Goal: Task Accomplishment & Management: Complete application form

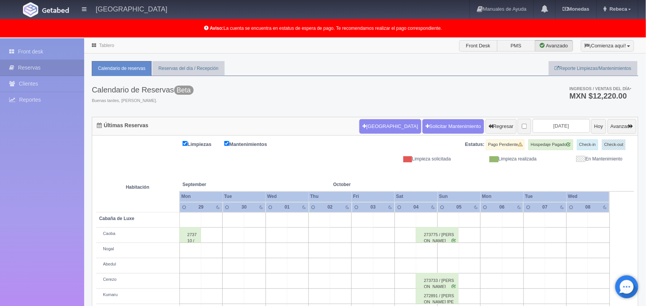
drag, startPoint x: 0, startPoint y: 0, endPoint x: 425, endPoint y: 96, distance: 435.7
click at [425, 96] on div "Calendario de Reservas Beta Buenas tardes, Rebeca. Ingresos / Ventas del día * …" at bounding box center [365, 96] width 546 height 41
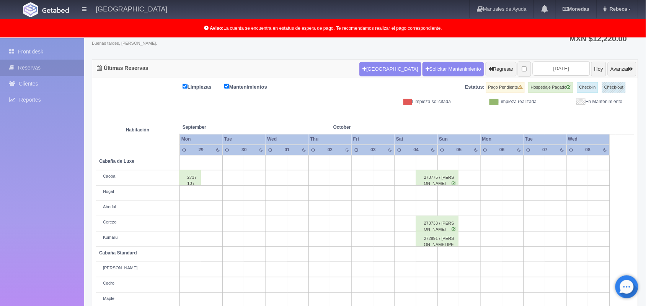
scroll to position [76, 0]
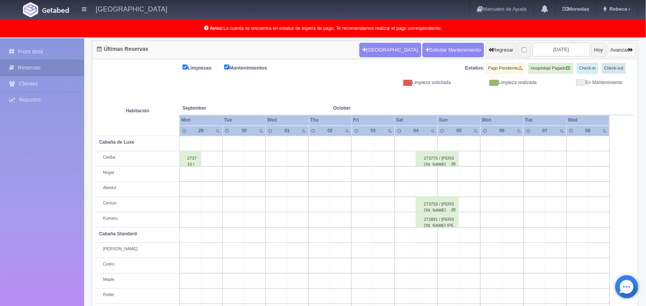
click at [618, 50] on button "Avanzar" at bounding box center [621, 50] width 29 height 15
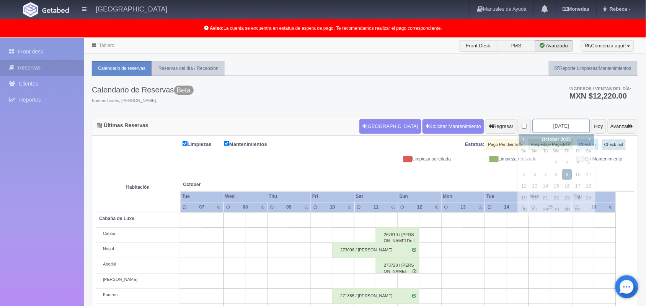
click at [559, 125] on input "2025-10-09" at bounding box center [560, 126] width 57 height 14
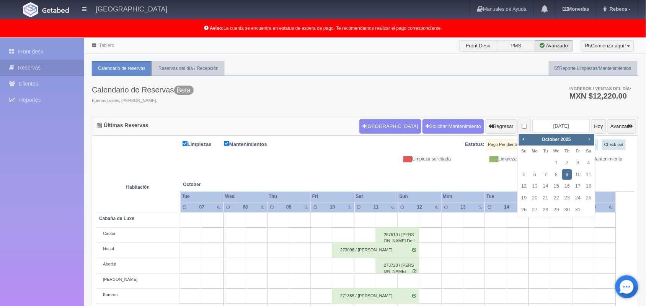
click at [591, 138] on span "Next" at bounding box center [589, 139] width 6 height 6
click at [589, 161] on link "1" at bounding box center [589, 163] width 10 height 11
type input "2025-11-01"
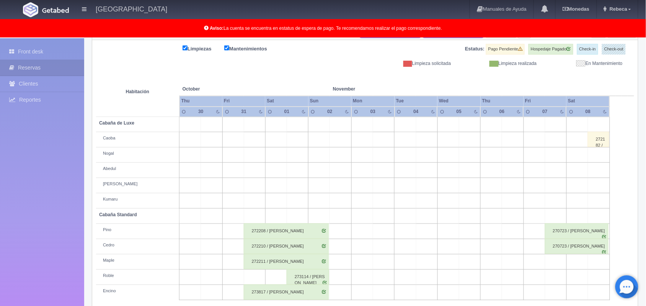
scroll to position [106, 0]
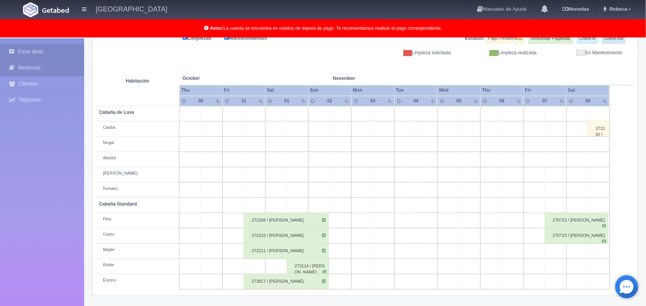
click at [54, 51] on link "Front desk" at bounding box center [42, 52] width 84 height 16
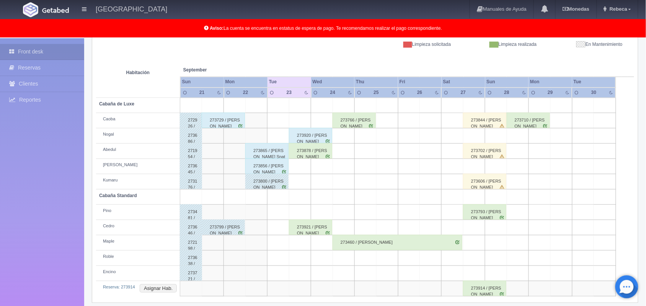
scroll to position [122, 0]
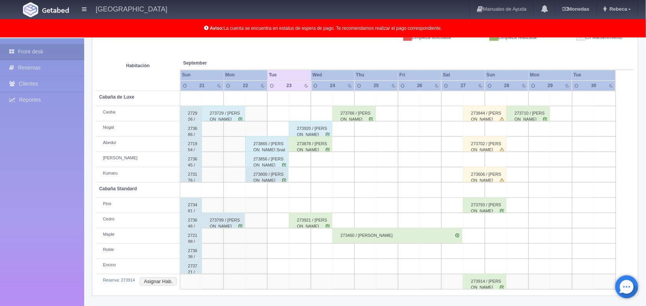
click at [477, 283] on div "273914 / Nayeli Álvarez Perez" at bounding box center [484, 281] width 43 height 15
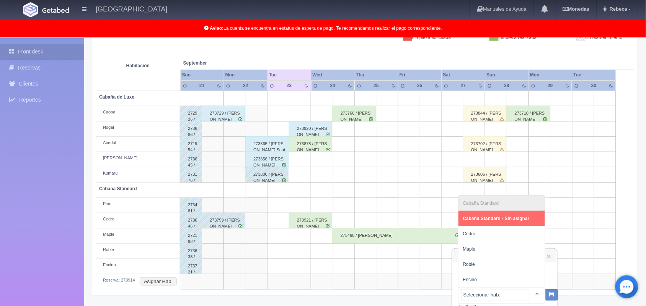
click at [532, 293] on div at bounding box center [536, 293] width 15 height 11
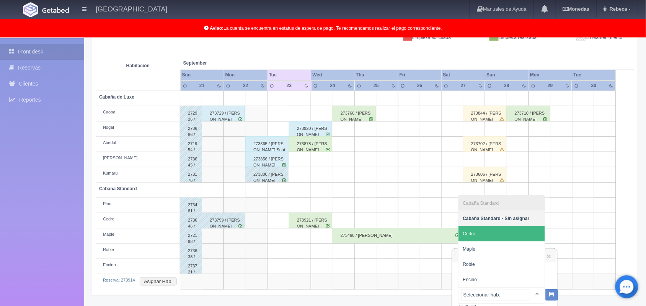
click at [492, 230] on span "Cedro" at bounding box center [501, 233] width 86 height 15
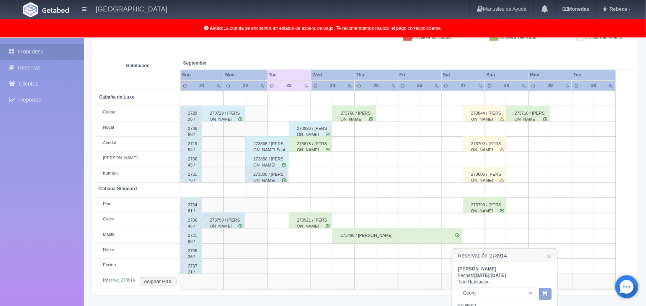
click at [544, 296] on icon "button" at bounding box center [545, 293] width 5 height 5
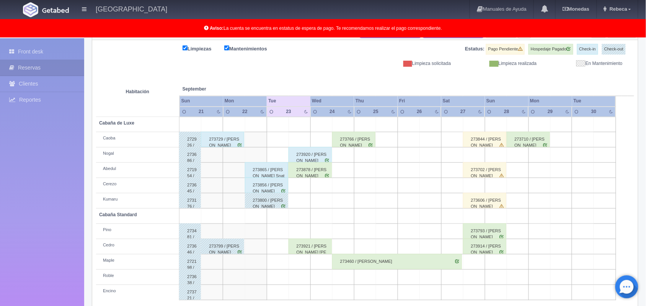
scroll to position [106, 0]
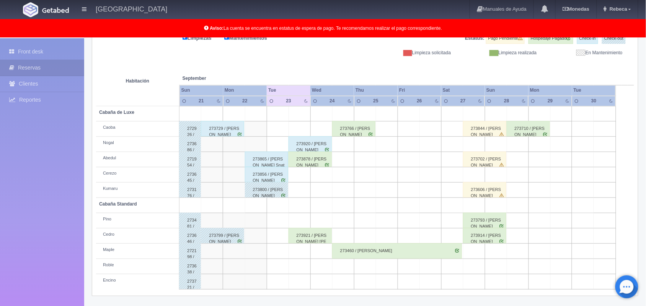
click at [487, 190] on div "273606 / [PERSON_NAME]" at bounding box center [484, 189] width 43 height 15
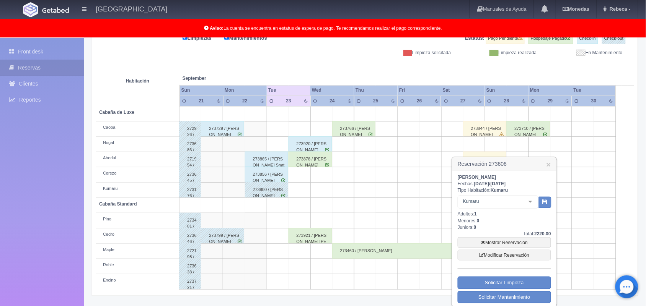
click at [630, 160] on table "Habitación September Sep Sun Mon Tue Wed Thu Fri Sat Sun 21 22" at bounding box center [365, 173] width 538 height 234
click at [547, 164] on link "×" at bounding box center [548, 165] width 5 height 8
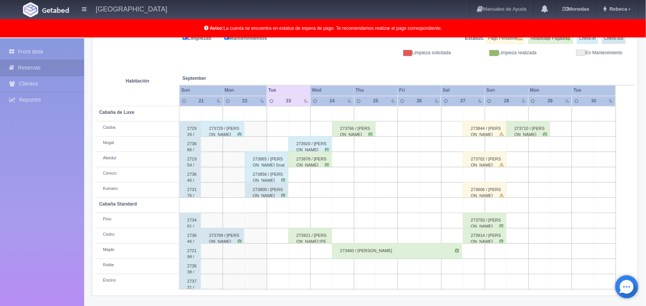
click at [490, 191] on div "273606 / paola rojas" at bounding box center [484, 189] width 43 height 15
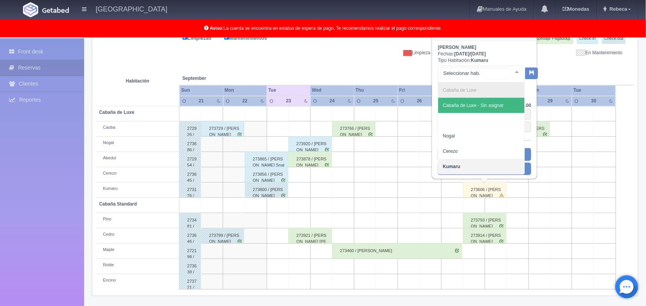
click at [509, 72] on div at bounding box center [516, 71] width 15 height 11
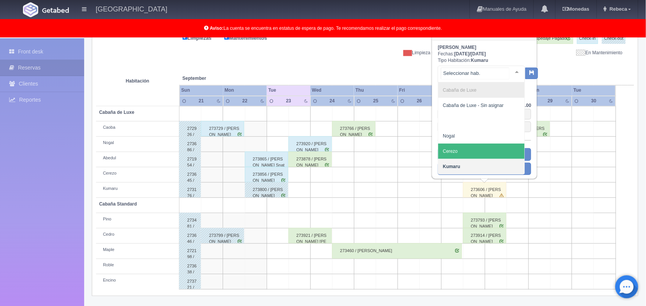
click at [496, 147] on span "Cerezo" at bounding box center [481, 151] width 86 height 15
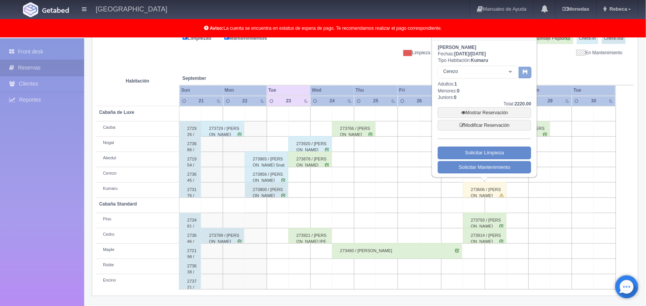
click at [524, 72] on icon "button" at bounding box center [524, 71] width 5 height 5
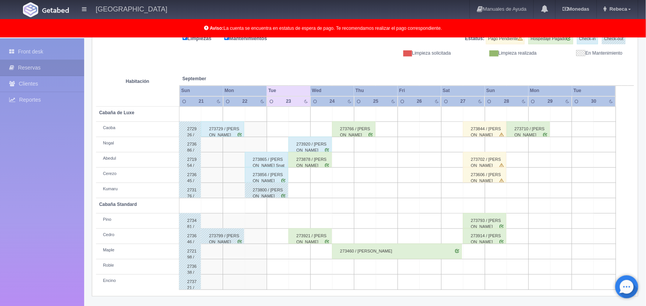
scroll to position [106, 0]
click at [477, 193] on td at bounding box center [474, 190] width 22 height 15
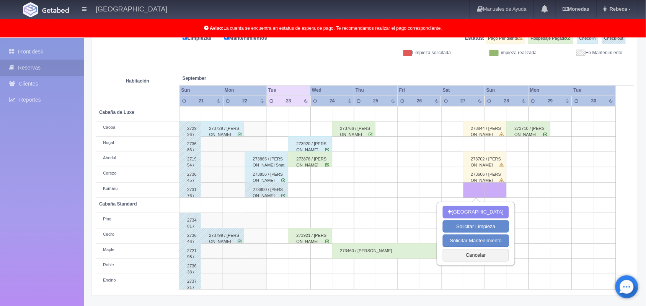
click at [477, 193] on td at bounding box center [474, 190] width 22 height 15
click at [479, 210] on button "[GEOGRAPHIC_DATA]" at bounding box center [476, 212] width 66 height 13
type input "27-09-2025"
type input "28-09-2025"
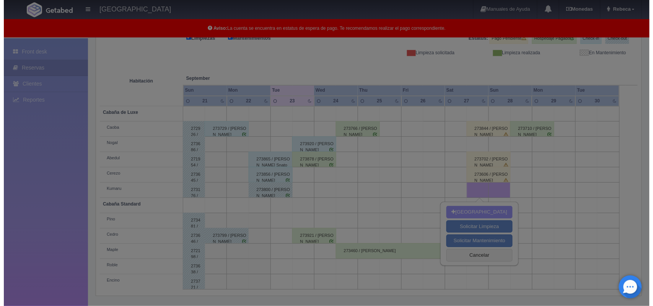
scroll to position [106, 0]
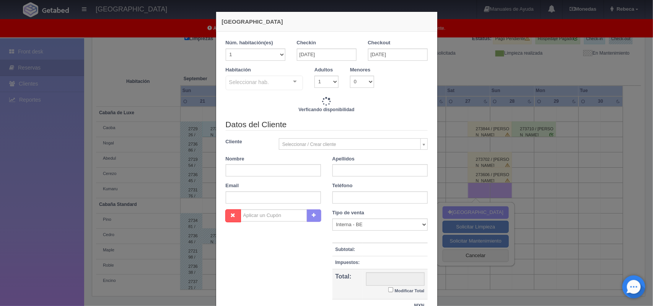
checkbox input "false"
type input "2220.00"
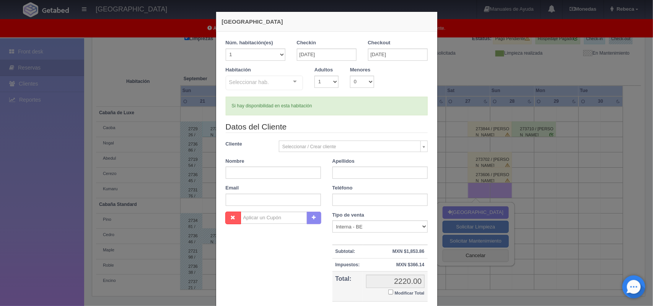
checkbox input "false"
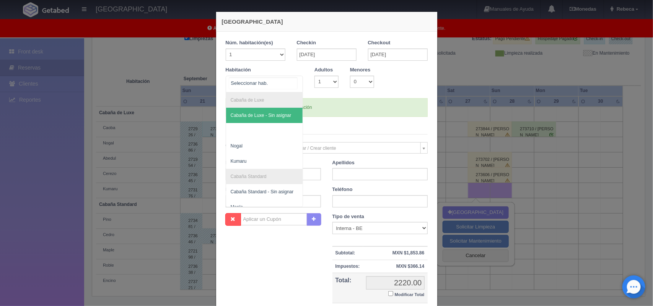
click at [290, 80] on div "Cabaña de Luxe Cabaña de Luxe - Sin asignar Nogal Kumaru Cabaña Standard Cabaña…" at bounding box center [265, 84] width 78 height 17
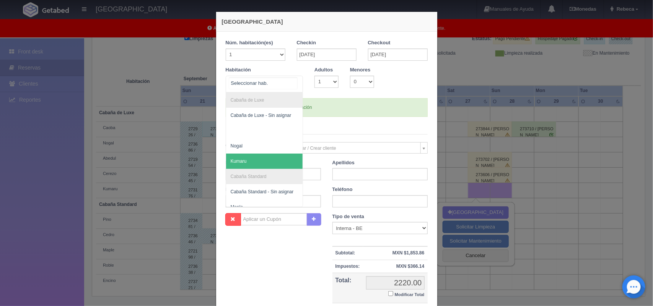
click at [272, 158] on span "Kumaru" at bounding box center [264, 161] width 77 height 15
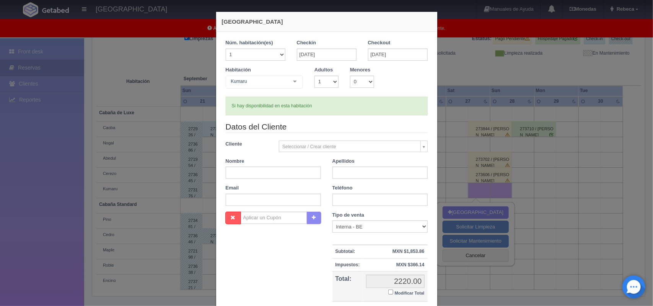
checkbox input "false"
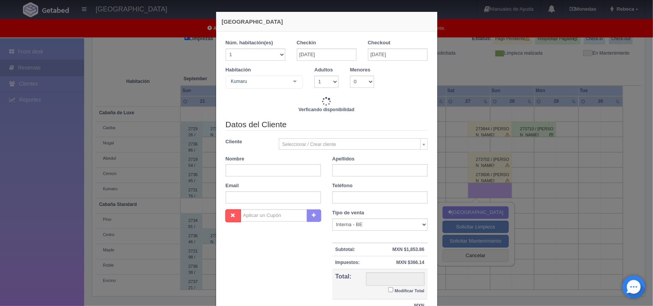
type input "2220.00"
checkbox input "false"
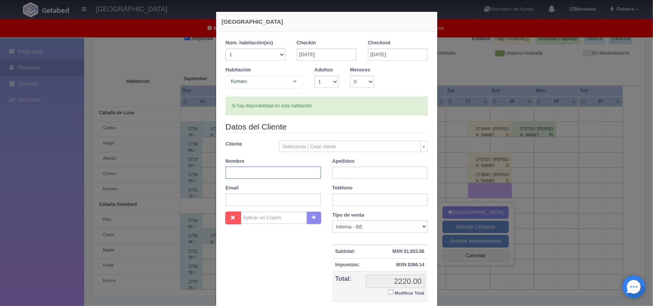
click at [272, 171] on input "text" at bounding box center [273, 173] width 95 height 12
type input "[PERSON_NAME]"
click at [343, 175] on input "text" at bounding box center [379, 173] width 95 height 12
type input "[PERSON_NAME]"
click at [277, 200] on input "text" at bounding box center [273, 200] width 95 height 12
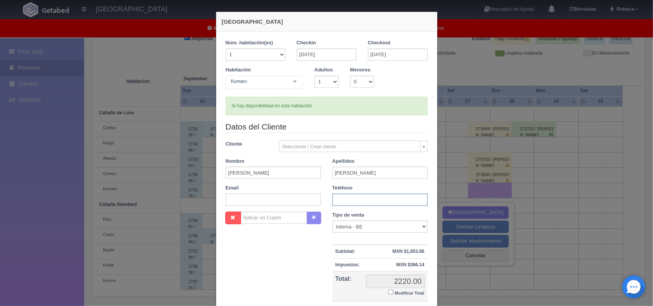
click at [339, 202] on input "text" at bounding box center [379, 200] width 95 height 12
type input "7777031339"
click at [404, 294] on small "Modificar Total" at bounding box center [410, 293] width 30 height 5
click at [393, 294] on input "Modificar Total" at bounding box center [390, 292] width 5 height 5
checkbox input "true"
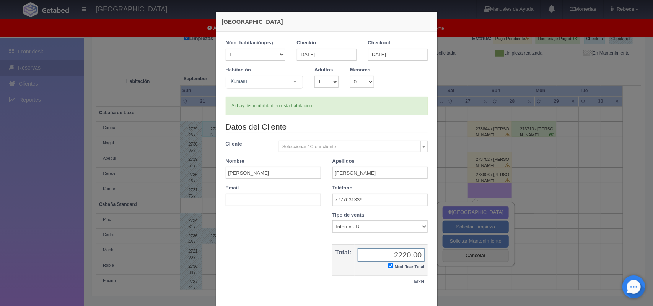
click at [414, 257] on input "2220.00" at bounding box center [391, 255] width 67 height 13
type input "2120.00"
click at [431, 301] on div "1 Núm. habitación(es) 1 2 3 4 5 6 7 8 9 10 11 12 13 14 15 16 17 18 19 20 Checki…" at bounding box center [326, 168] width 221 height 273
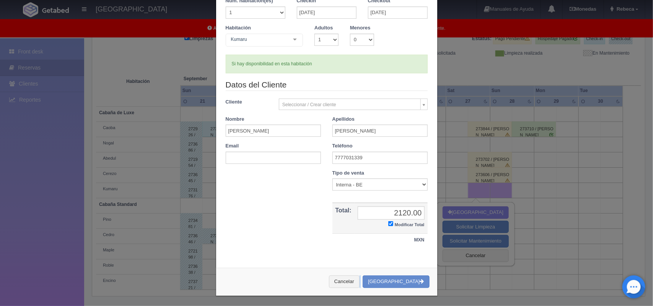
click at [431, 301] on div "Nueva Reserva 1 Núm. habitación(es) 1 2 3 4 5 6 7 8 9 10 11 12 13 14 15 16 17 1…" at bounding box center [326, 133] width 229 height 350
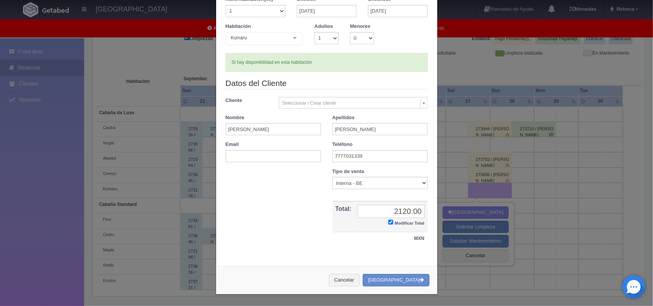
click at [431, 301] on div "Nueva Reserva 1 Núm. habitación(es) 1 2 3 4 5 6 7 8 9 10 11 12 13 14 15 16 17 1…" at bounding box center [326, 131] width 229 height 350
click at [407, 280] on button "Crear Reserva" at bounding box center [396, 280] width 67 height 13
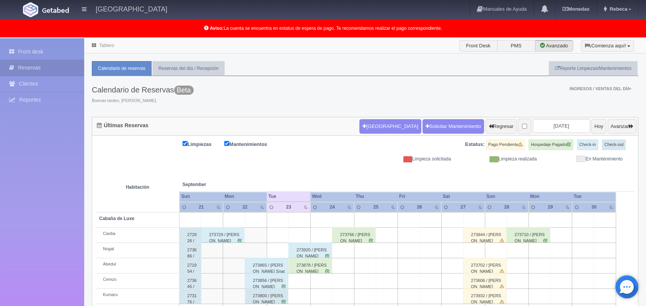
scroll to position [106, 0]
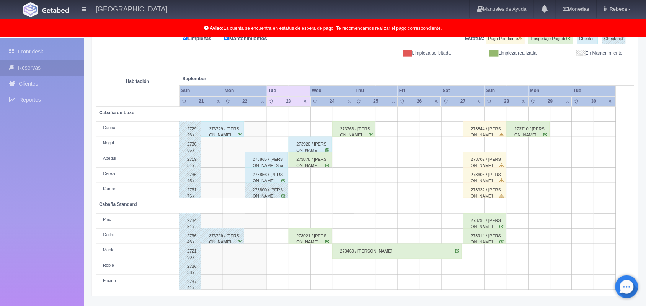
click at [488, 192] on div "273932 / [PERSON_NAME]" at bounding box center [484, 190] width 43 height 15
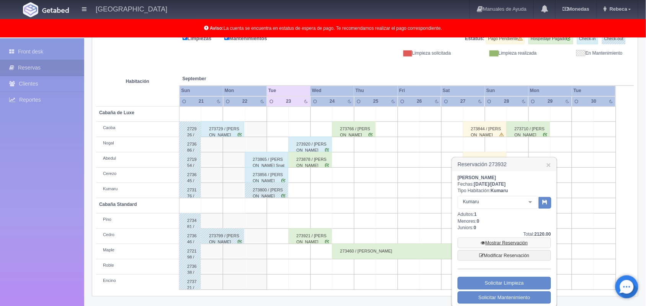
click at [521, 242] on link "Mostrar Reservación" at bounding box center [503, 243] width 93 height 11
